Goal: Information Seeking & Learning: Learn about a topic

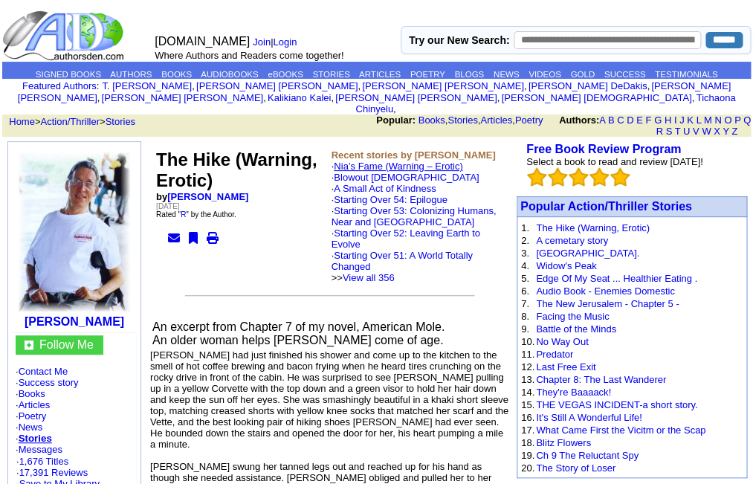
click at [393, 161] on link "Nia’s Fame (Warning – Erotic)" at bounding box center [398, 166] width 129 height 11
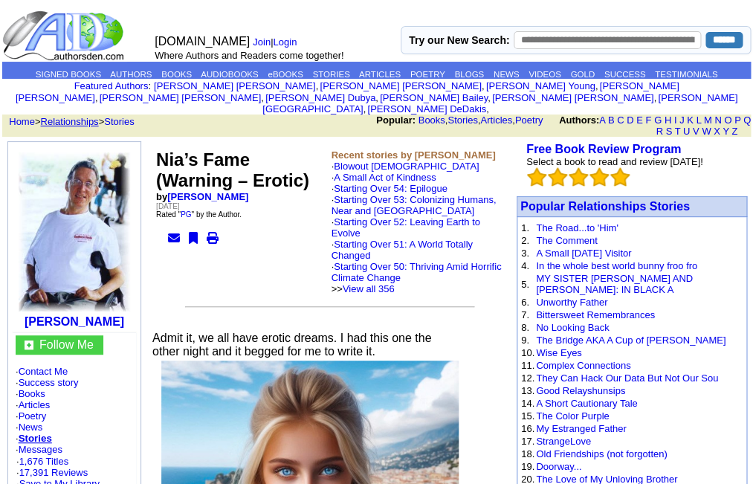
click at [57, 116] on link "Relationships" at bounding box center [70, 121] width 58 height 11
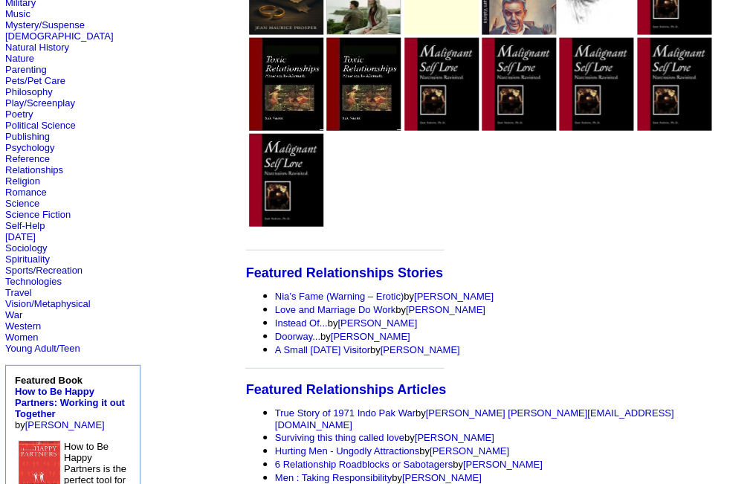
scroll to position [458, 0]
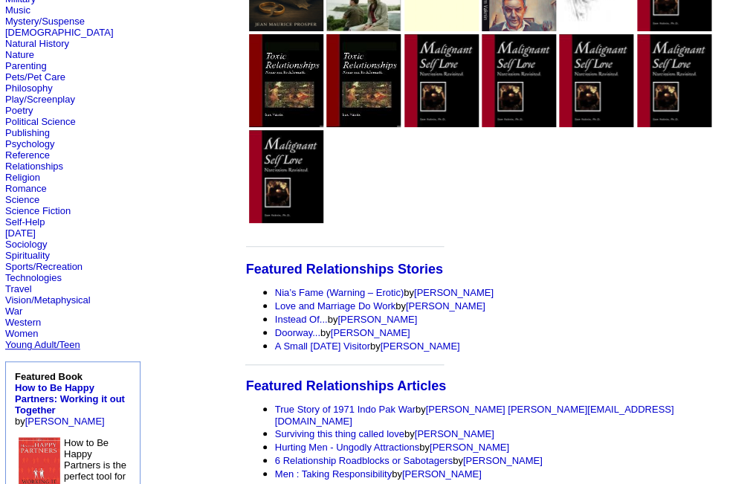
click at [62, 350] on link "Young Adult/Teen" at bounding box center [42, 344] width 75 height 11
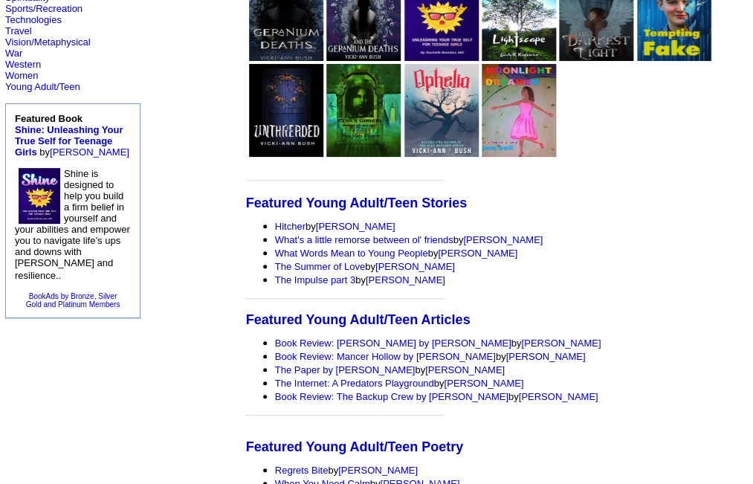
scroll to position [394, 0]
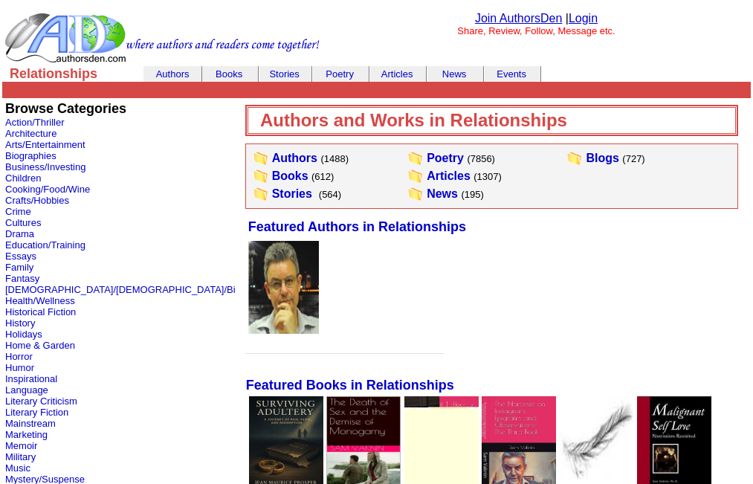
scroll to position [458, 0]
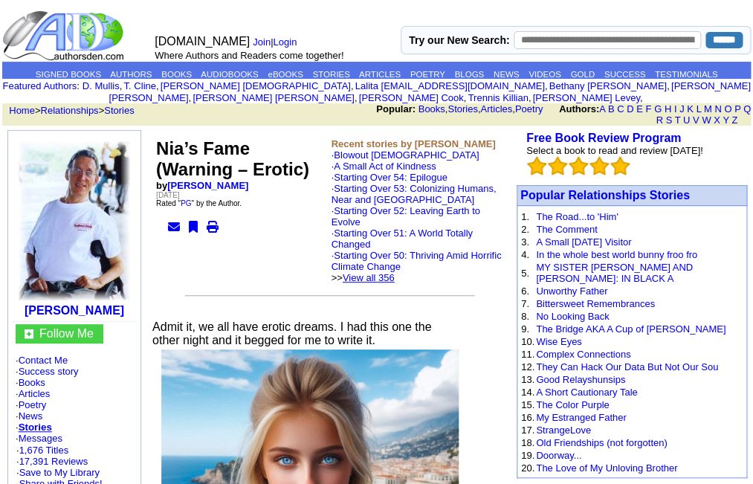
click at [395, 283] on link "View all 356" at bounding box center [369, 277] width 52 height 11
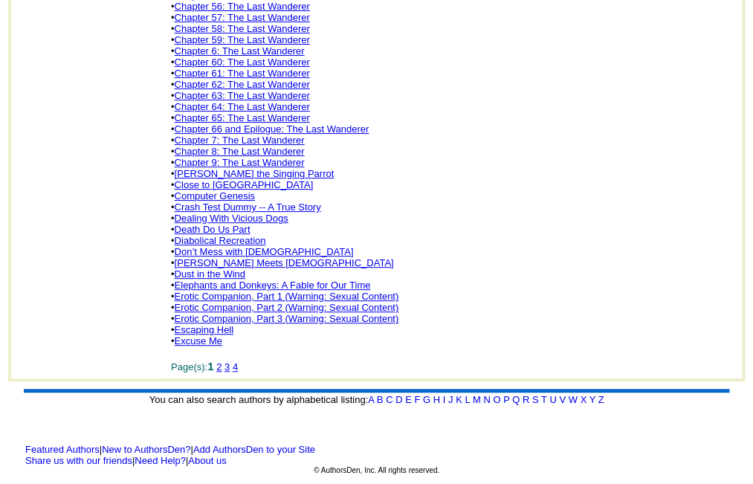
scroll to position [1016, 0]
click at [322, 302] on link "Erotic Companion, Part 1 (Warning: Sexual Content)" at bounding box center [287, 296] width 225 height 11
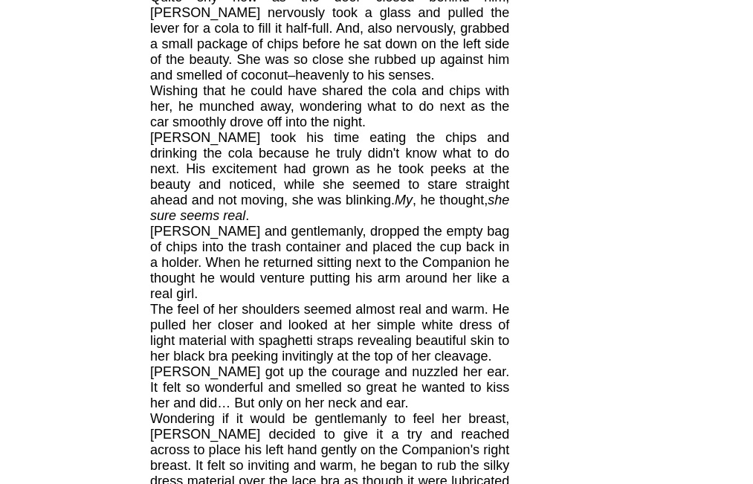
scroll to position [2417, 0]
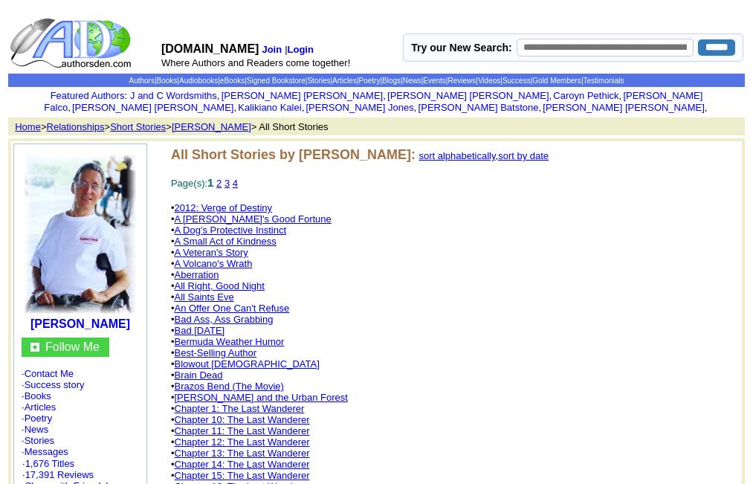
scroll to position [1016, 0]
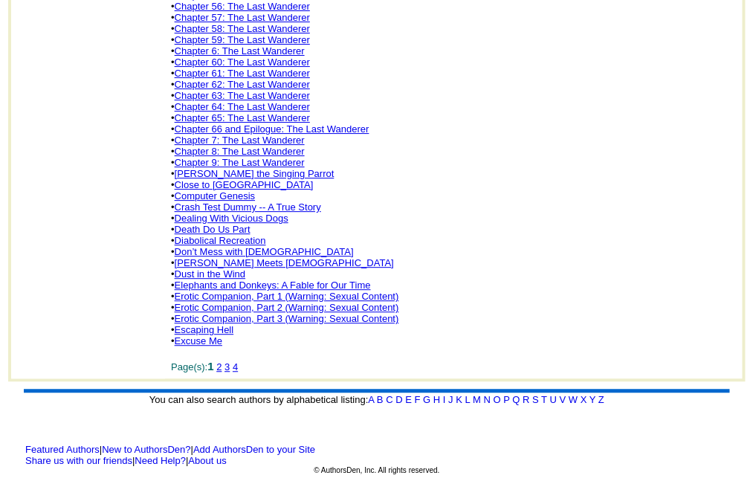
click at [322, 313] on link "Erotic Companion, Part 2 (Warning: Sexual Content)" at bounding box center [287, 307] width 225 height 11
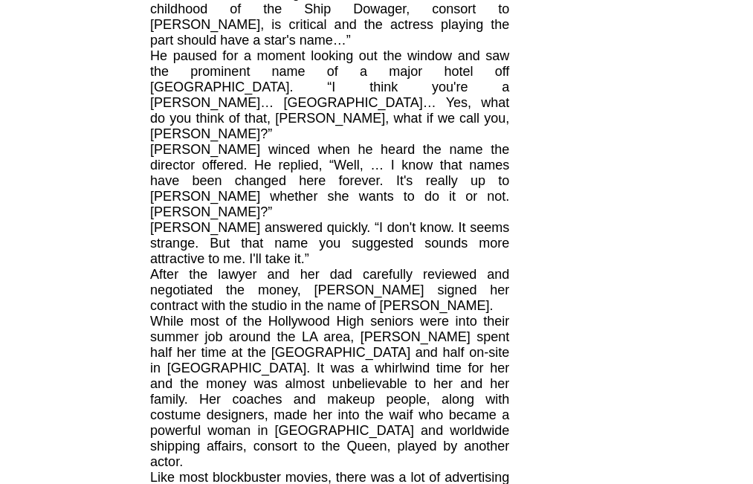
scroll to position [2925, 0]
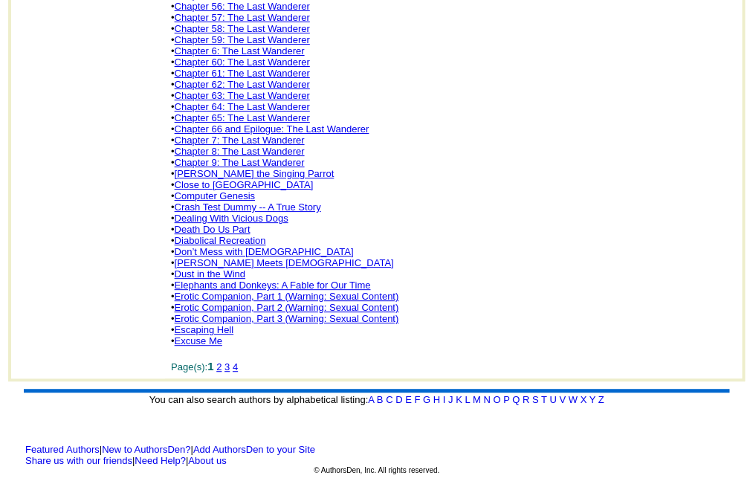
scroll to position [1071, 0]
click at [222, 367] on link "2" at bounding box center [218, 366] width 5 height 11
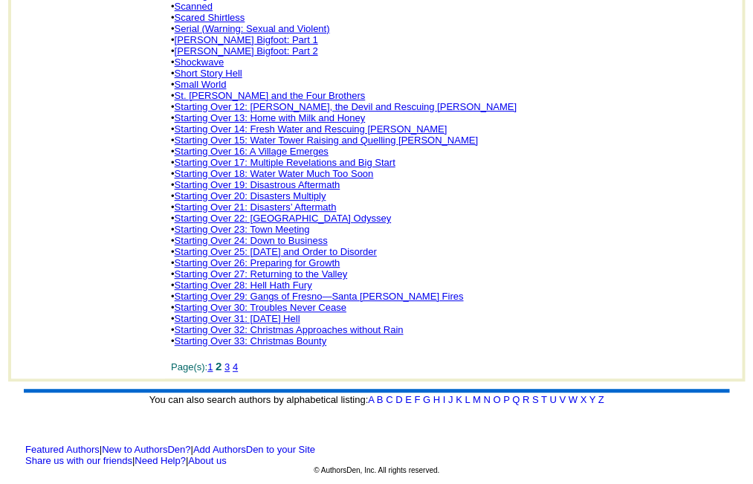
scroll to position [1066, 0]
click at [230, 373] on link "3" at bounding box center [227, 366] width 5 height 11
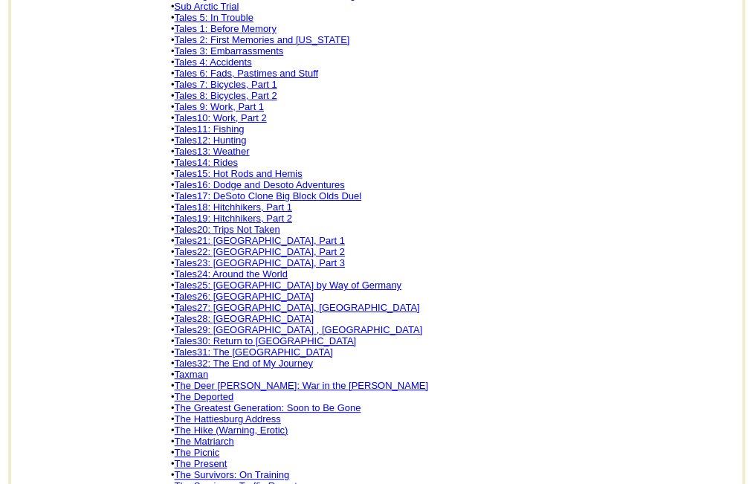
scroll to position [582, 0]
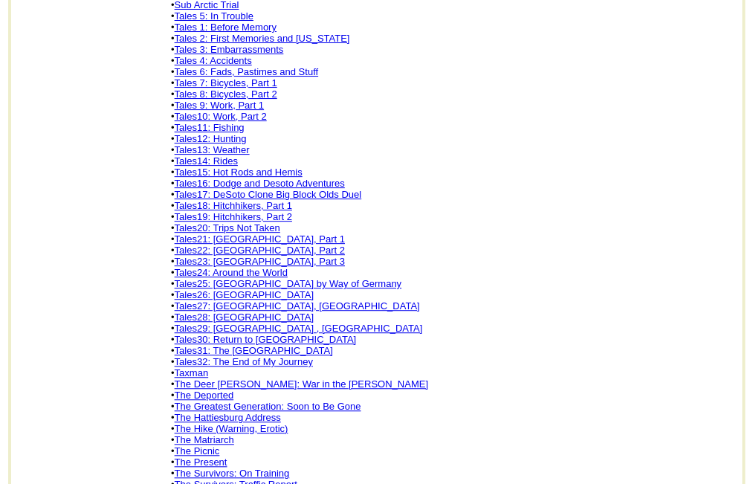
click at [256, 312] on link "Tales27: [GEOGRAPHIC_DATA], [GEOGRAPHIC_DATA]" at bounding box center [297, 305] width 245 height 11
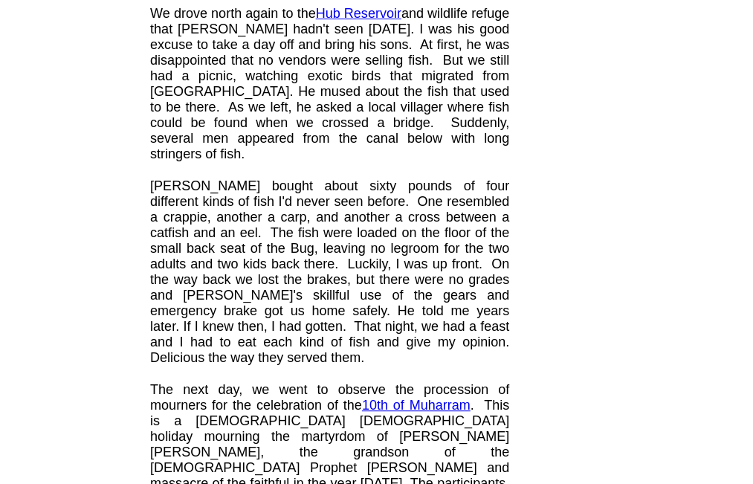
scroll to position [3310, 0]
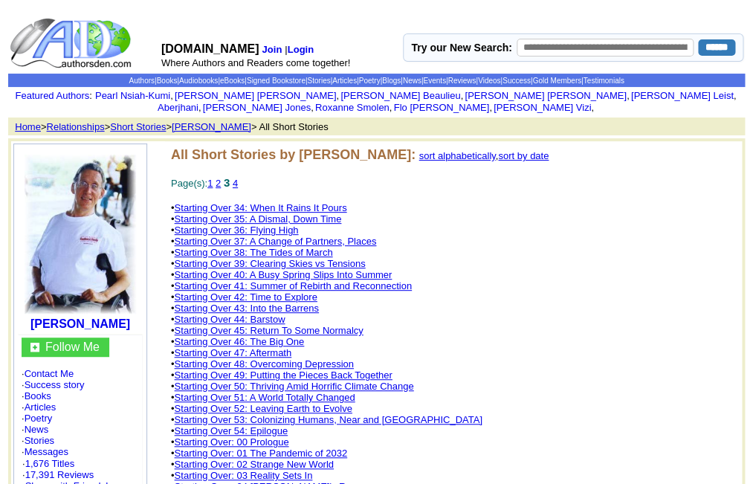
click at [558, 49] on input "text" at bounding box center [605, 48] width 177 height 18
type input "******"
click at [698, 39] on input "******" at bounding box center [716, 47] width 37 height 16
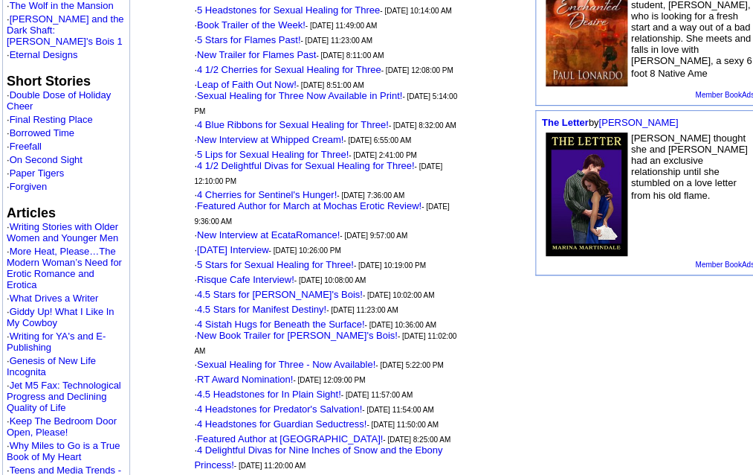
scroll to position [781, 0]
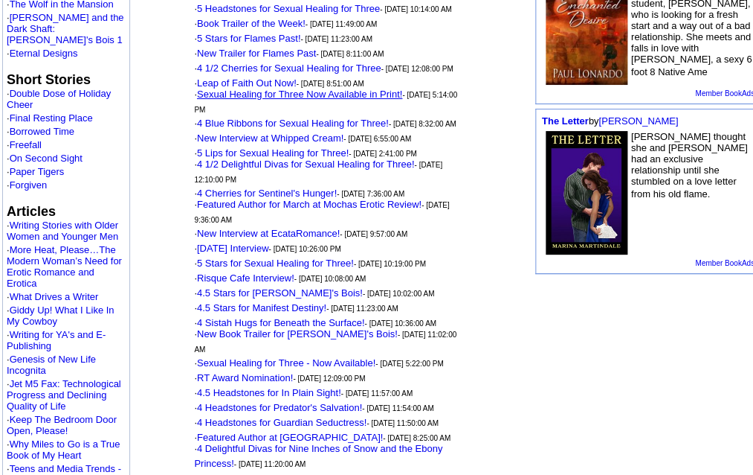
click at [298, 100] on link "Sexual Healing for Three Now Available in Print!" at bounding box center [299, 94] width 205 height 11
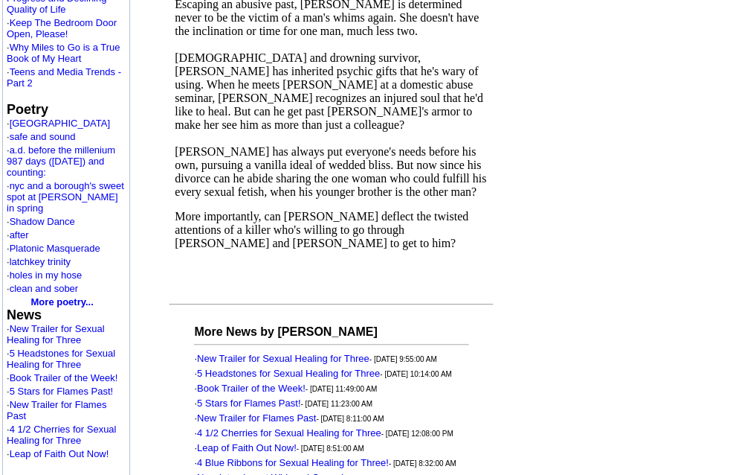
scroll to position [1326, 0]
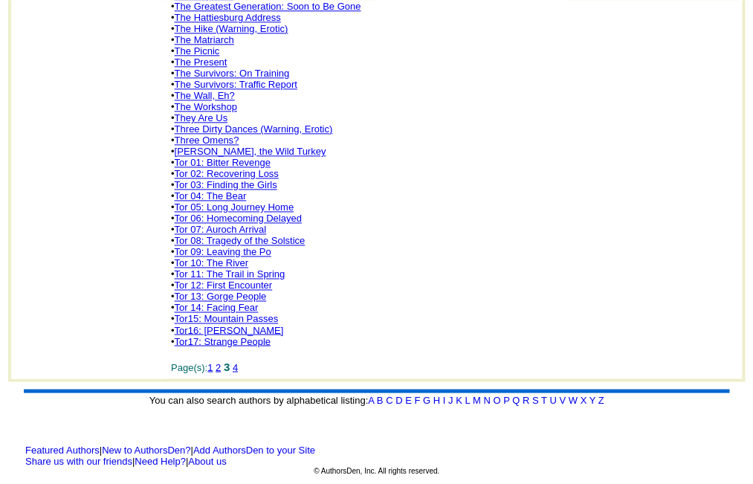
scroll to position [1041, 0]
click at [238, 373] on link "4" at bounding box center [235, 366] width 5 height 11
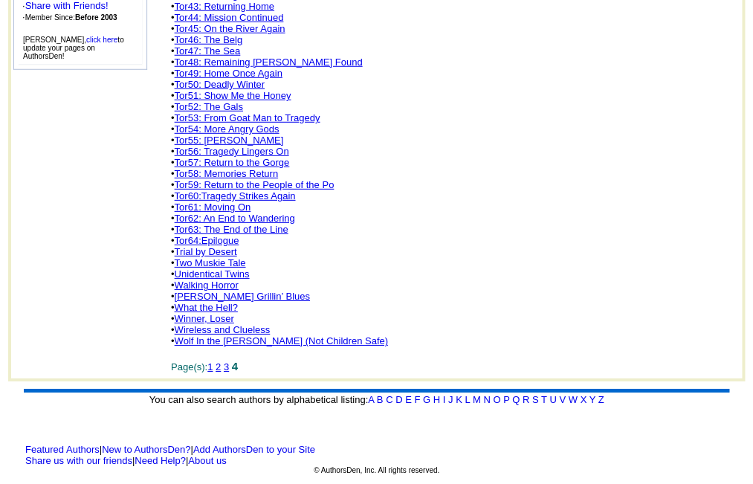
scroll to position [542, 0]
